Goal: Transaction & Acquisition: Book appointment/travel/reservation

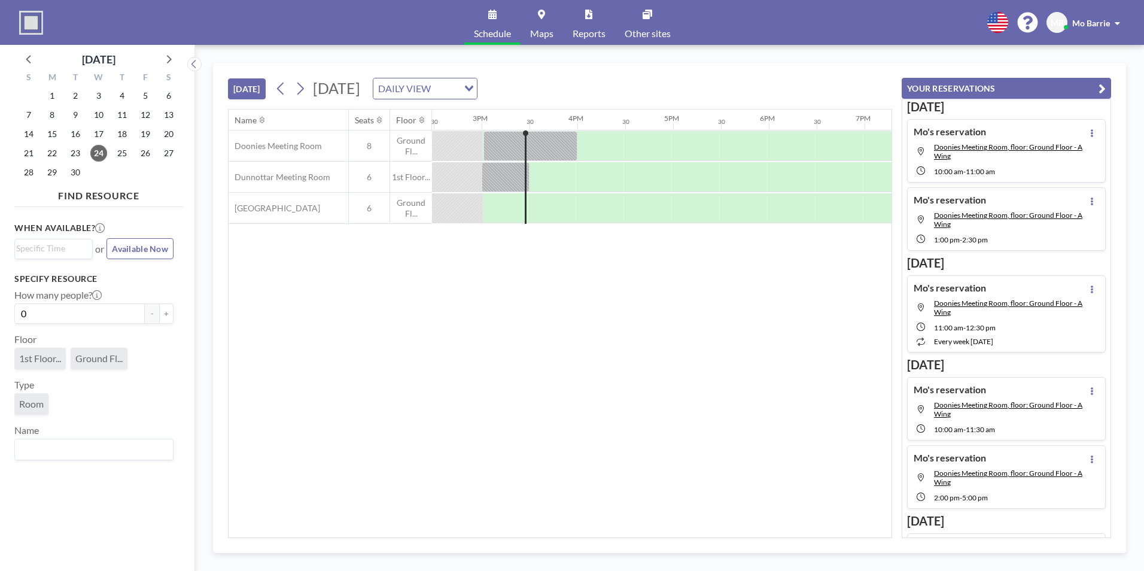
scroll to position [0, 1389]
click at [297, 87] on icon at bounding box center [299, 89] width 11 height 18
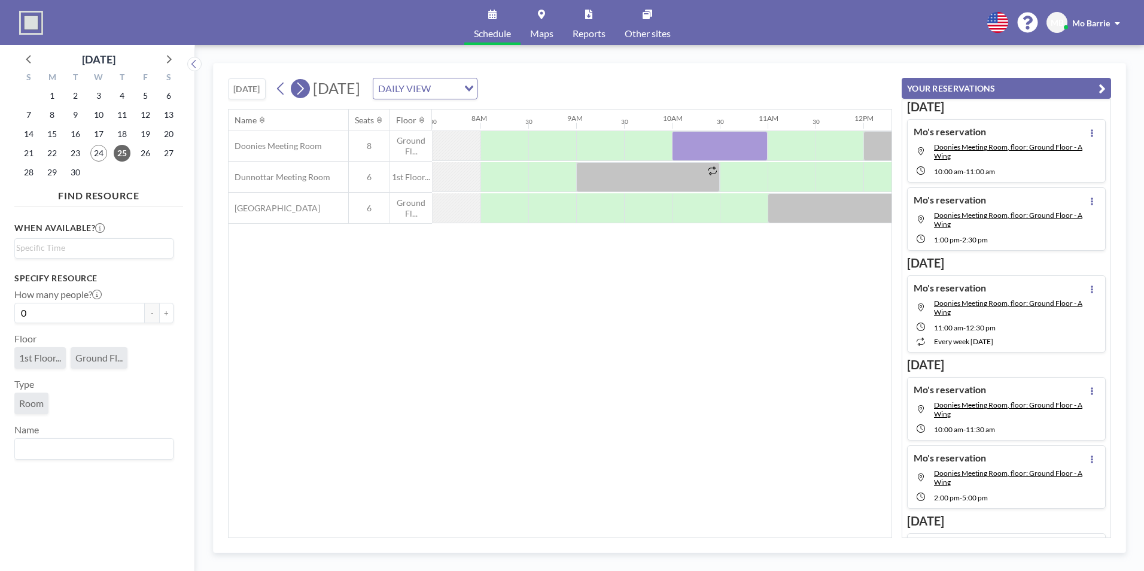
scroll to position [0, 718]
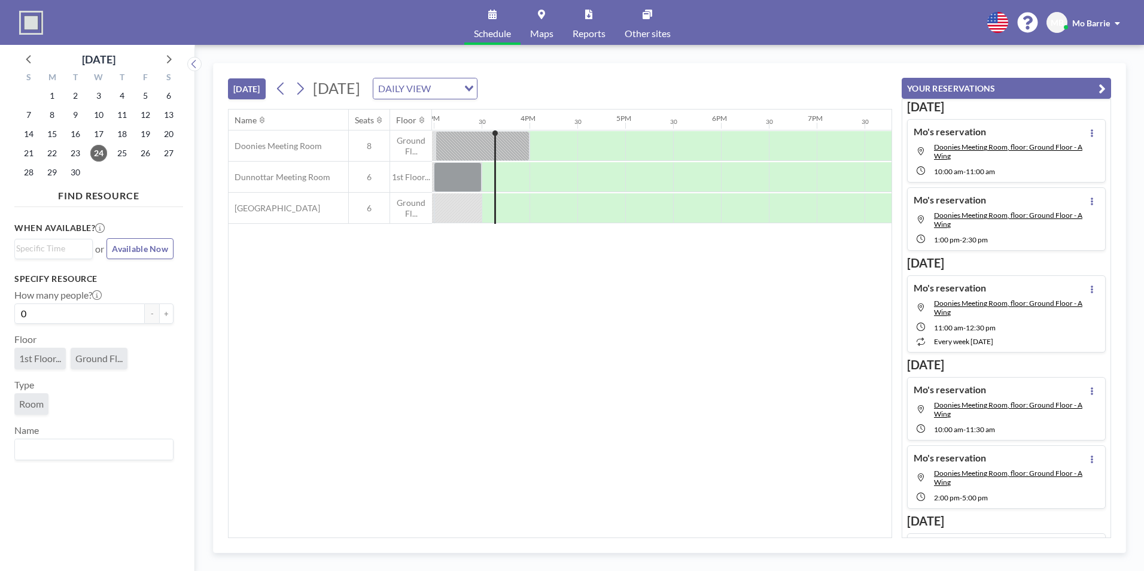
scroll to position [0, 1437]
click at [493, 220] on div at bounding box center [494, 176] width 2 height 93
click at [506, 214] on div at bounding box center [512, 208] width 32 height 30
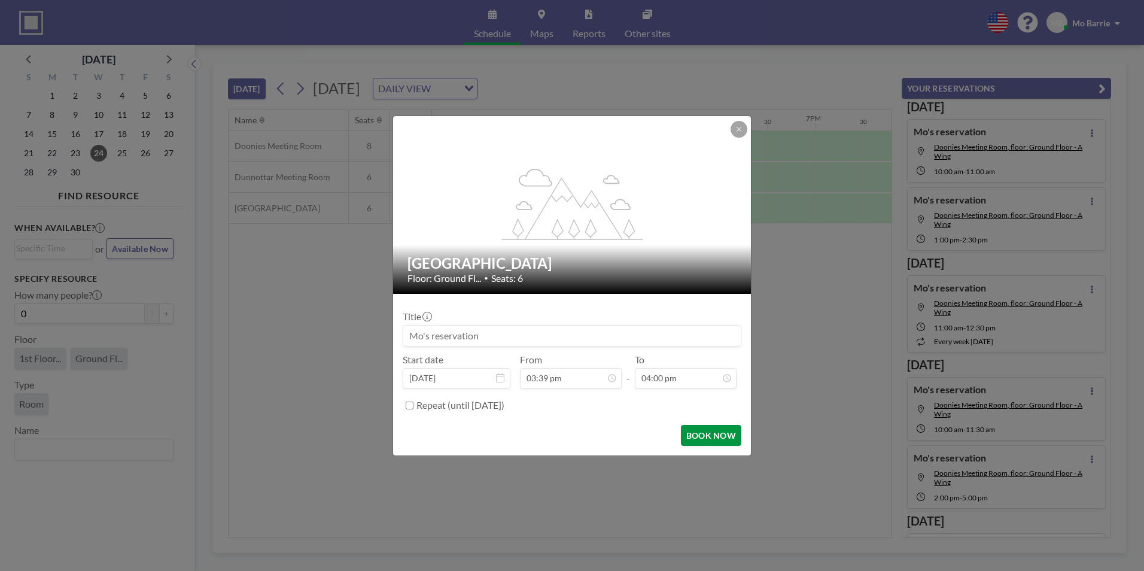
click at [690, 435] on button "BOOK NOW" at bounding box center [711, 435] width 60 height 21
